Goal: Task Accomplishment & Management: Manage account settings

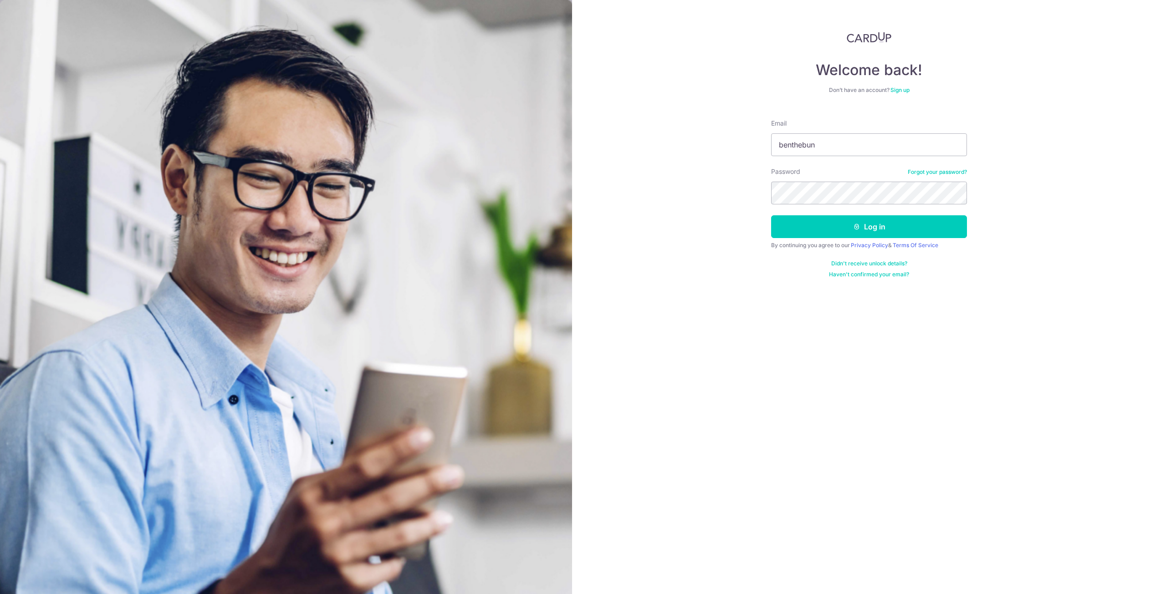
type input "[EMAIL_ADDRESS][DOMAIN_NAME]"
click at [771, 215] on button "Log in" at bounding box center [869, 226] width 196 height 23
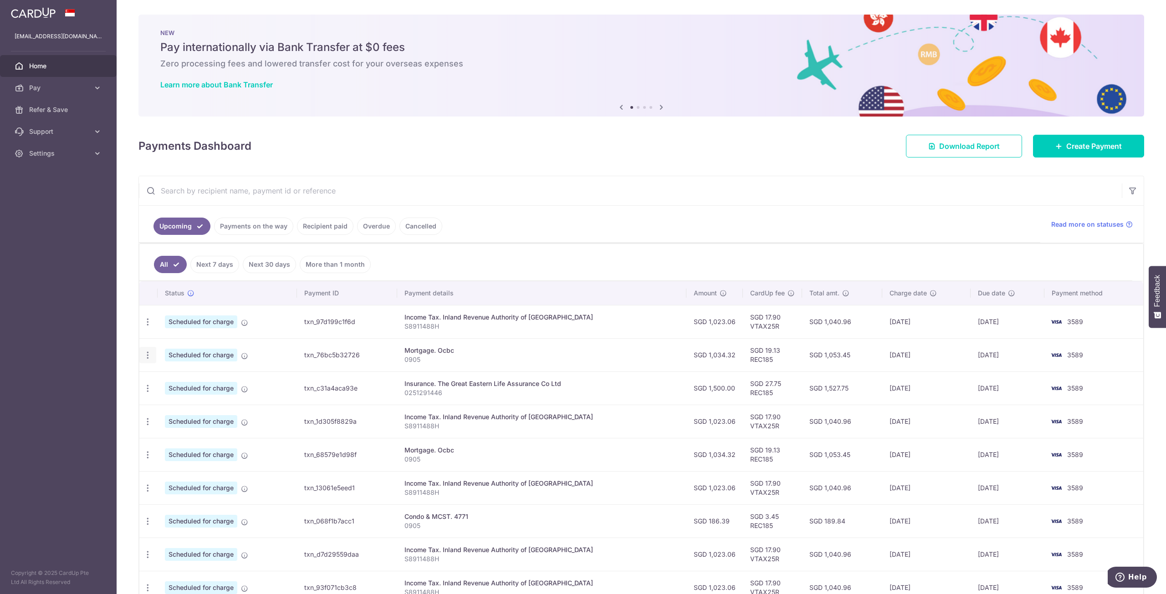
click at [145, 354] on icon "button" at bounding box center [148, 356] width 10 height 10
click at [200, 375] on span "Update payment" at bounding box center [196, 380] width 62 height 11
radio input "true"
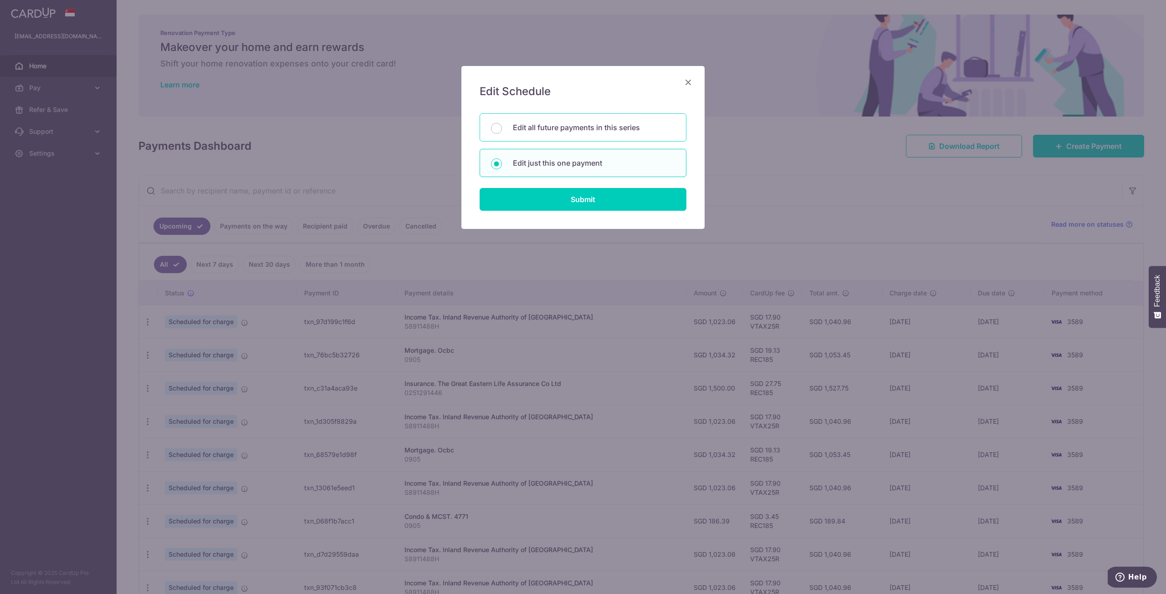
click at [615, 130] on p "Edit all future payments in this series" at bounding box center [594, 127] width 162 height 11
click at [502, 130] on input "Edit all future payments in this series" at bounding box center [496, 128] width 11 height 11
radio input "true"
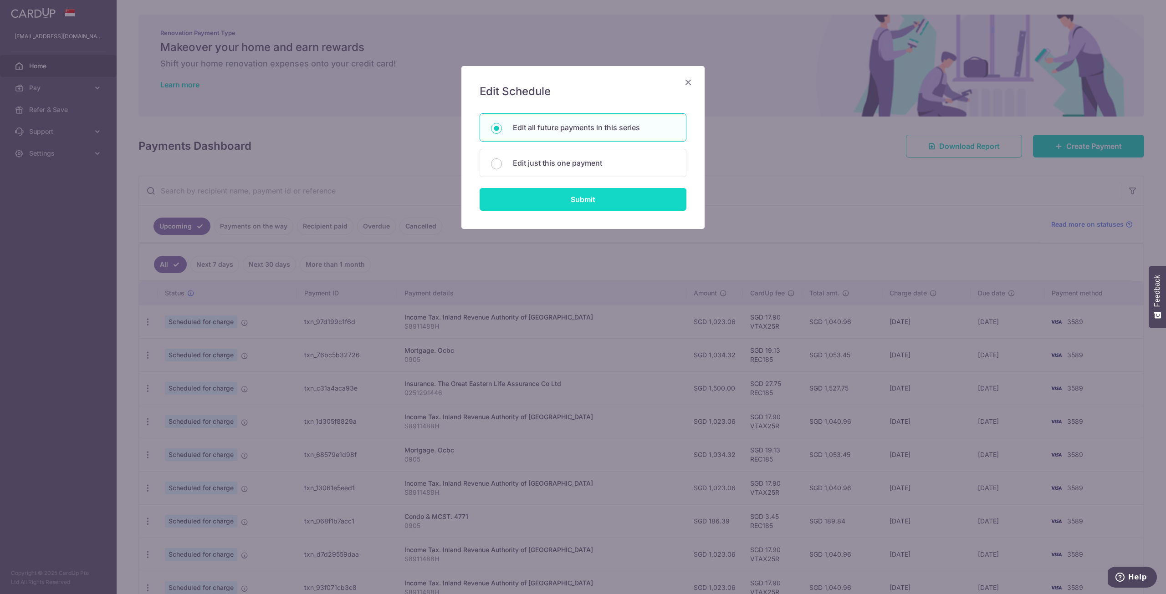
click at [607, 191] on input "Submit" at bounding box center [583, 199] width 207 height 23
radio input "true"
type input "1,034.32"
type input "0905"
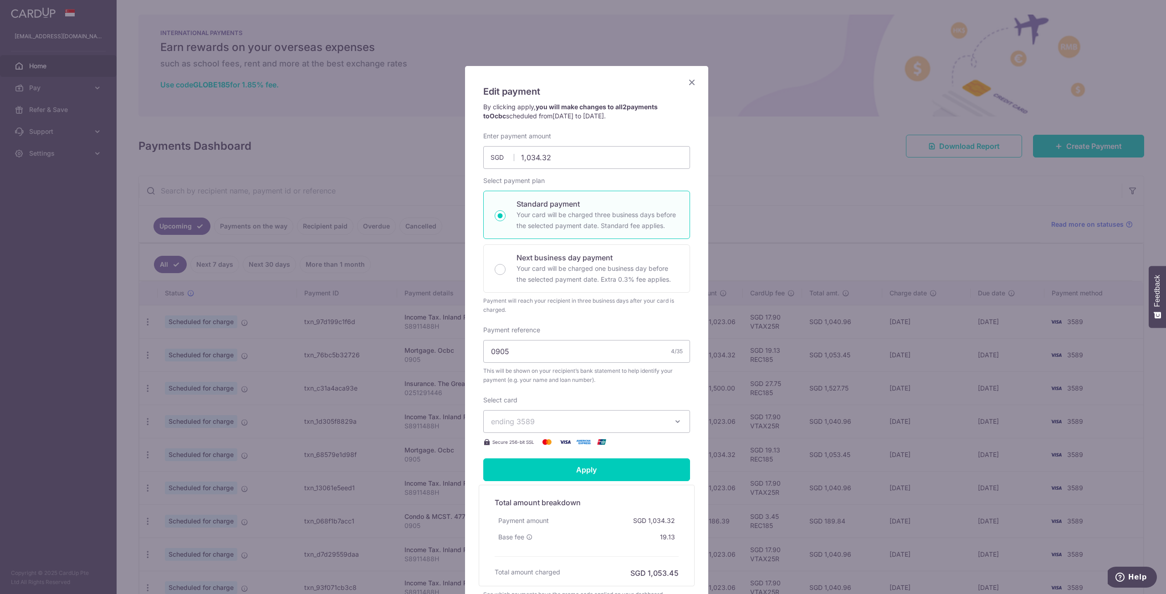
click at [690, 82] on icon "Close" at bounding box center [692, 82] width 11 height 11
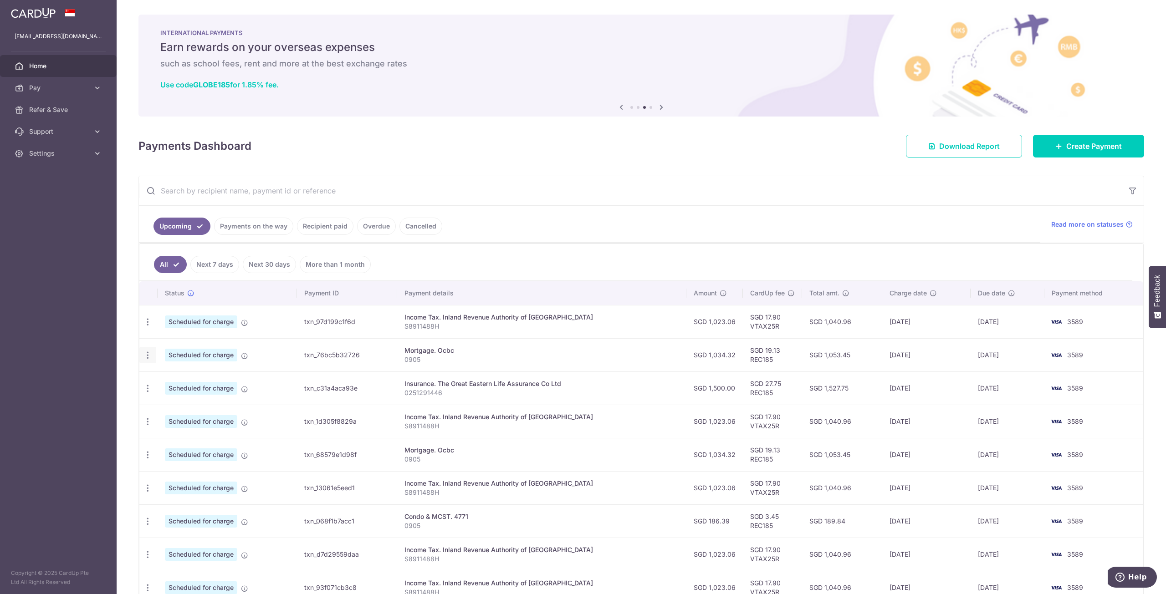
click at [148, 352] on icon "button" at bounding box center [148, 356] width 10 height 10
click at [203, 379] on span "Update payment" at bounding box center [196, 380] width 62 height 11
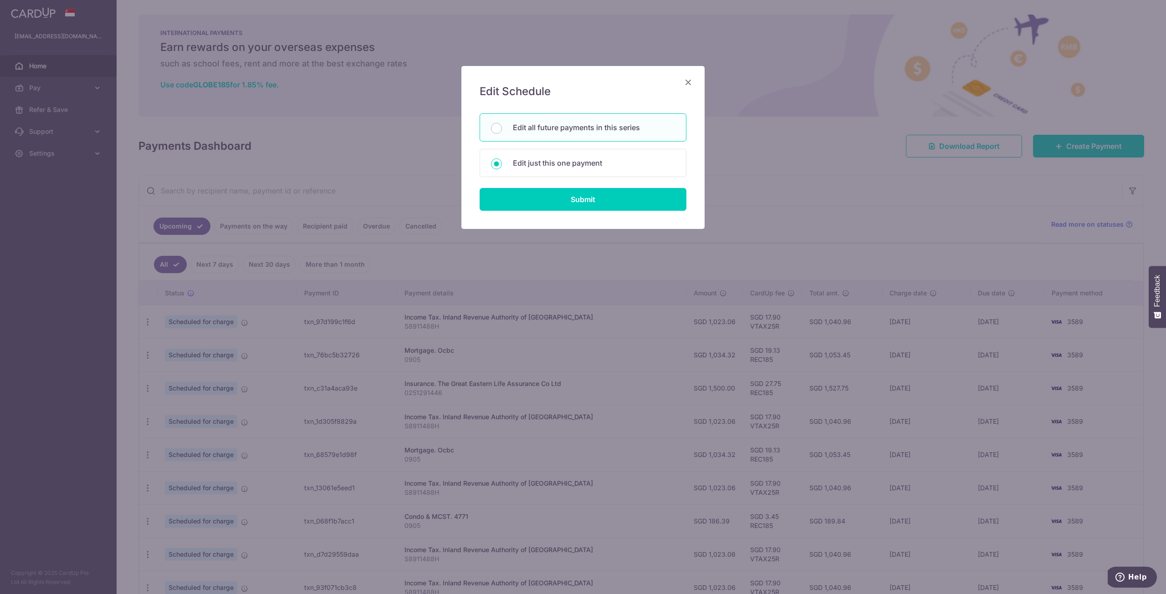
click at [601, 133] on p "Edit all future payments in this series" at bounding box center [594, 127] width 162 height 11
click at [502, 133] on input "Edit all future payments in this series" at bounding box center [496, 128] width 11 height 11
radio input "true"
click at [597, 201] on input "Submit" at bounding box center [583, 199] width 207 height 23
radio input "true"
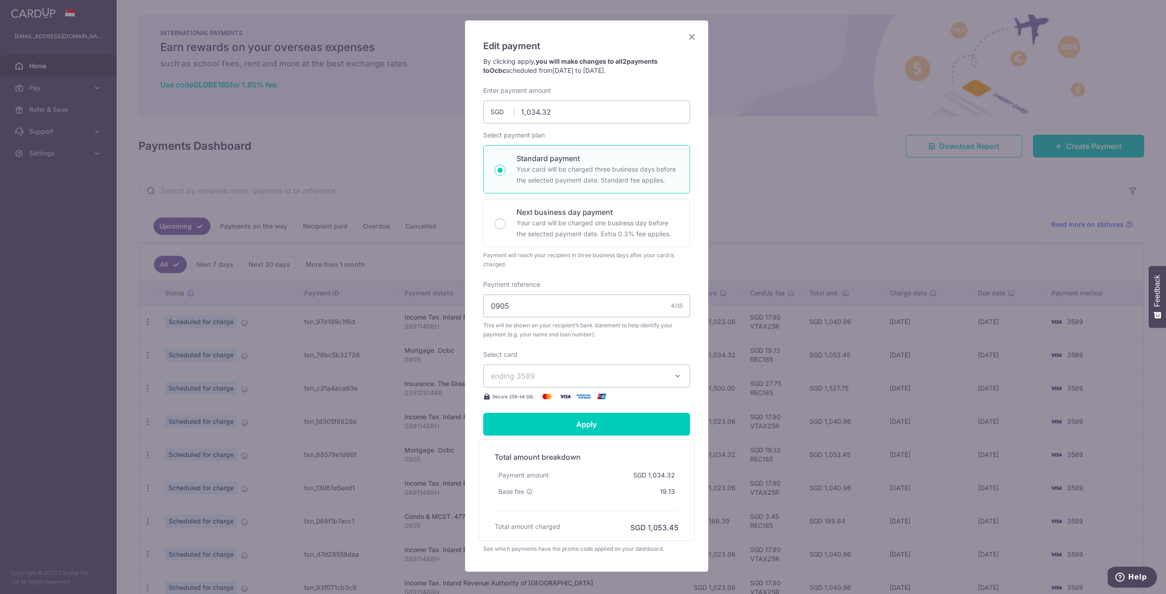
scroll to position [87, 0]
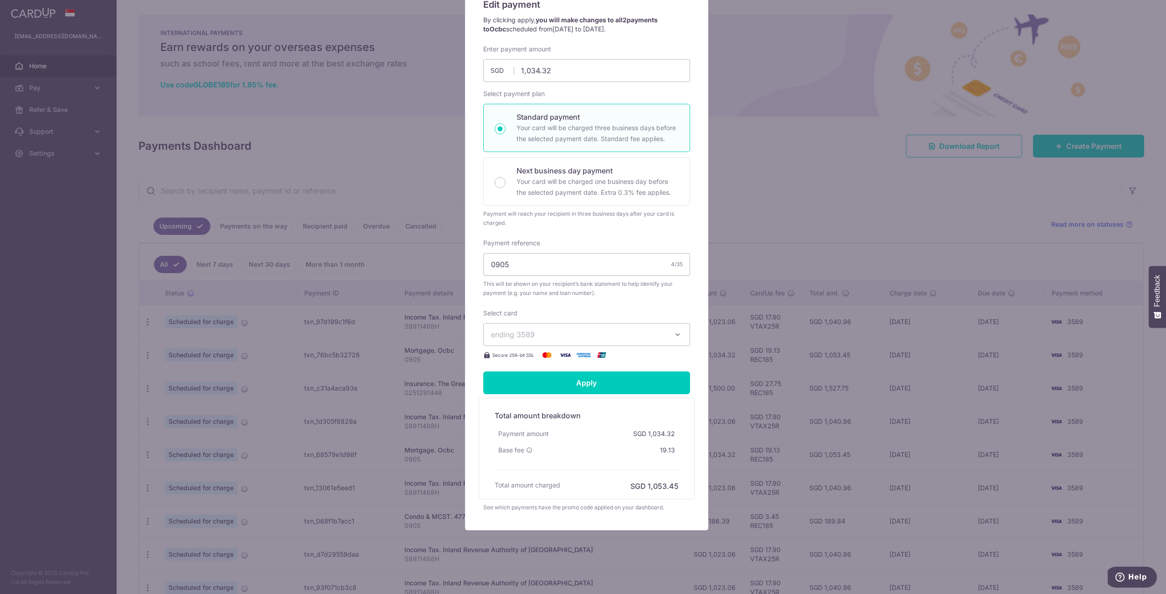
click at [577, 334] on span "ending 3589" at bounding box center [578, 334] width 175 height 11
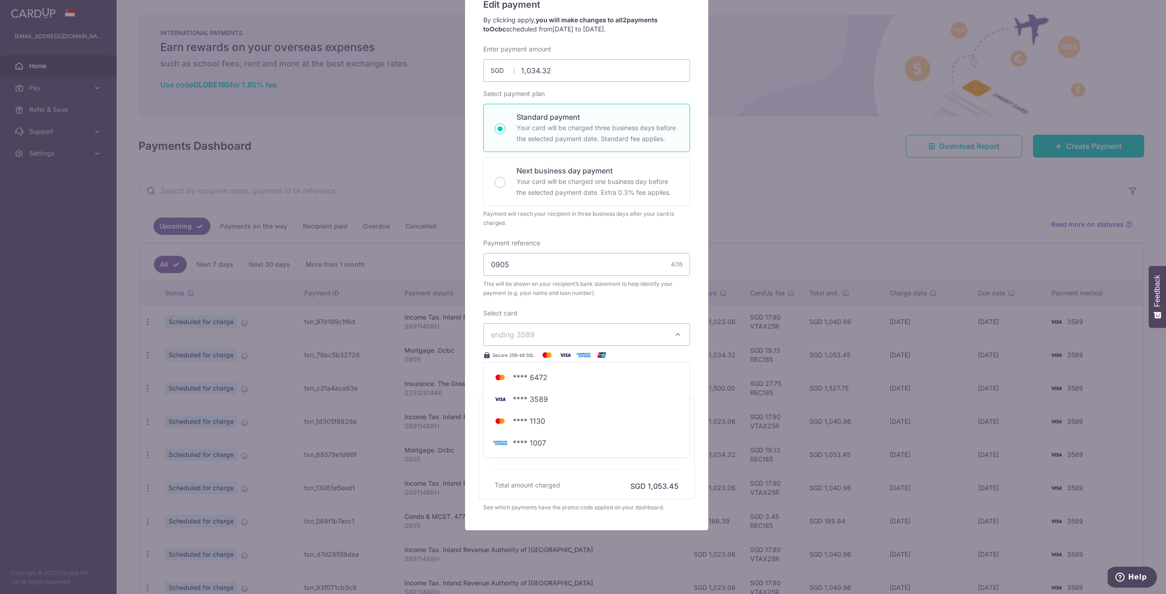
click at [577, 334] on span "ending 3589" at bounding box center [578, 334] width 175 height 11
click at [597, 384] on input "Apply" at bounding box center [586, 383] width 207 height 23
type input "Successfully Applied"
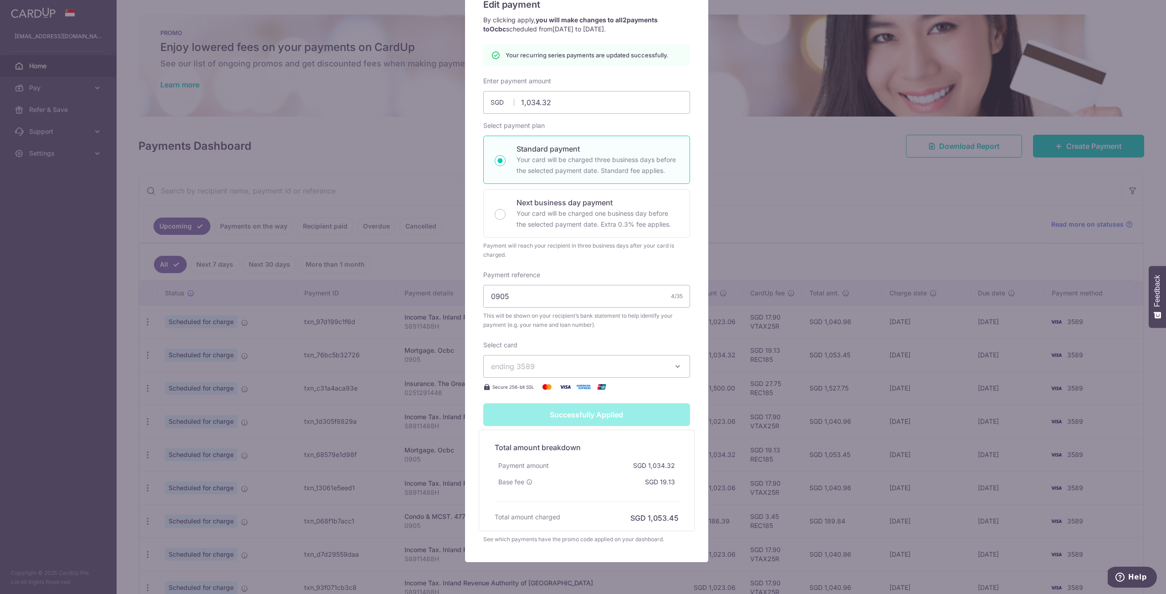
click at [750, 213] on div "Edit payment By clicking apply, you will make changes to all 2 payments to Ocbc…" at bounding box center [583, 297] width 1166 height 594
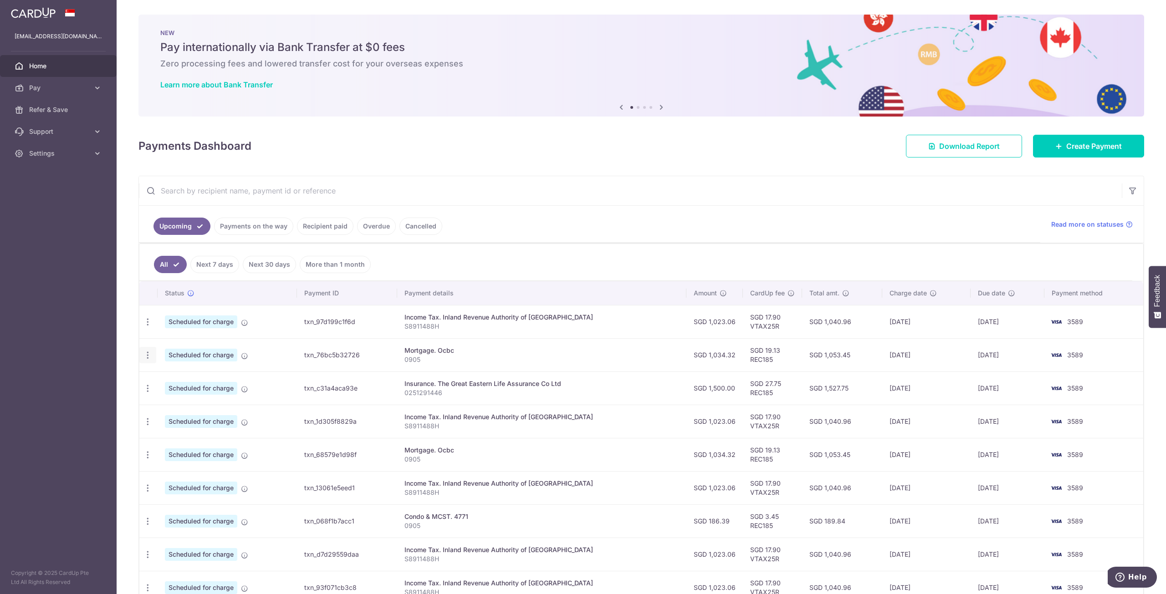
click at [146, 354] on icon "button" at bounding box center [148, 356] width 10 height 10
click at [437, 174] on div "× Pause Schedule Pause all future payments in this series Pause just this one p…" at bounding box center [642, 297] width 1050 height 594
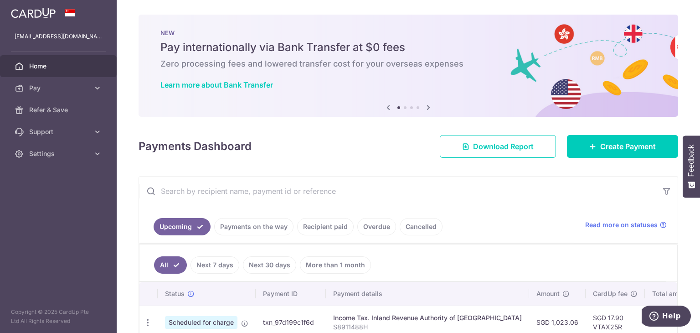
scroll to position [46, 0]
